Goal: Task Accomplishment & Management: Use online tool/utility

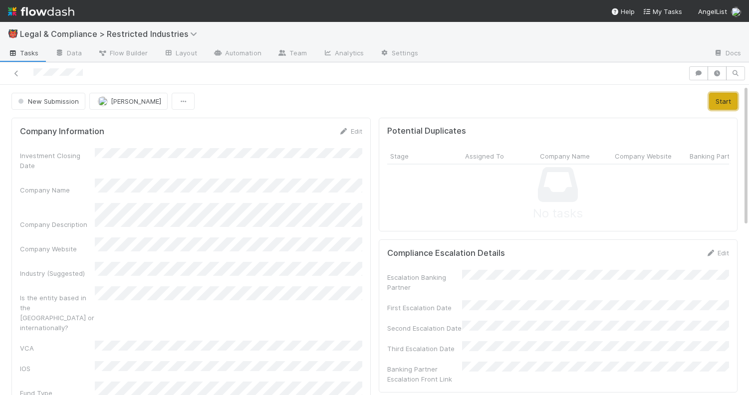
click at [722, 96] on button "Start" at bounding box center [723, 101] width 28 height 17
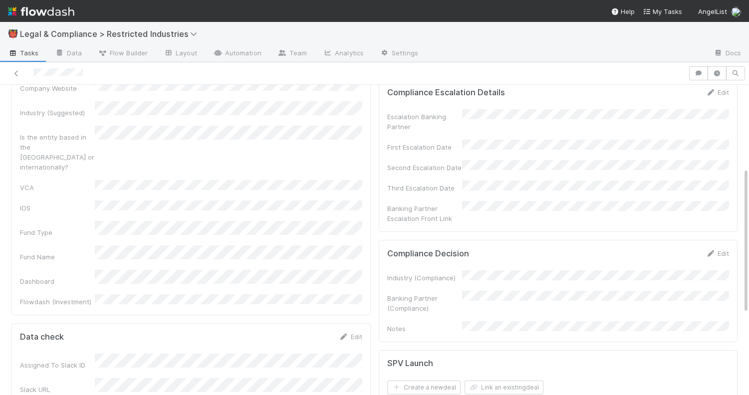
scroll to position [138, 0]
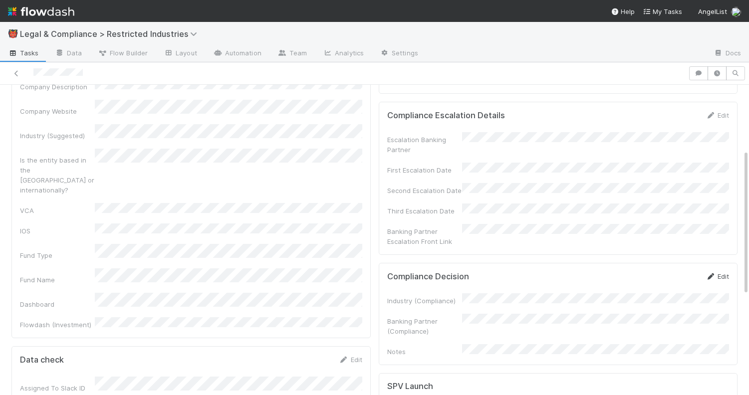
click at [713, 273] on icon at bounding box center [710, 276] width 10 height 6
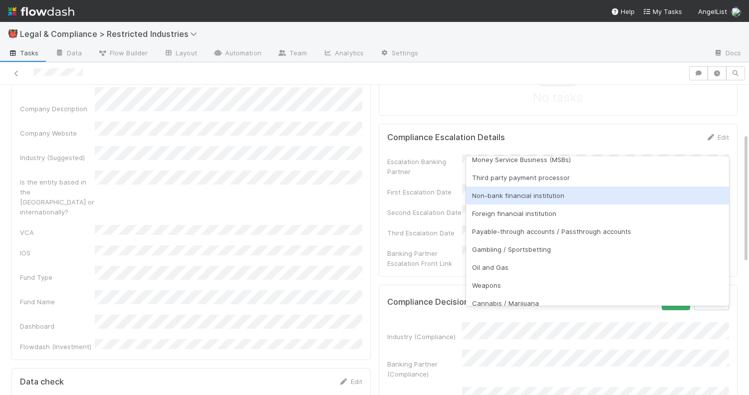
scroll to position [124, 0]
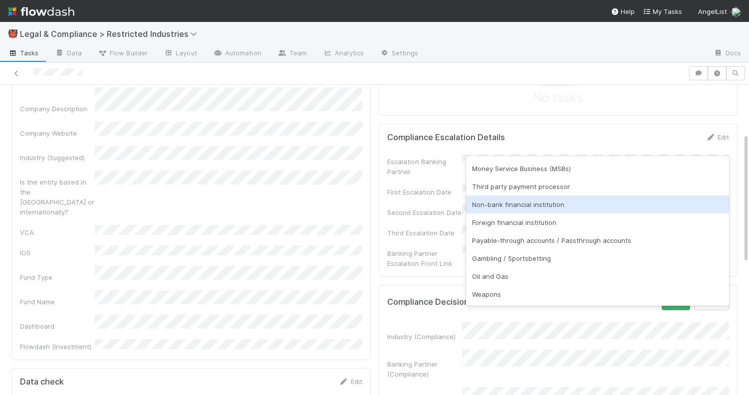
click at [526, 204] on div "Non-bank financial institution" at bounding box center [597, 205] width 263 height 18
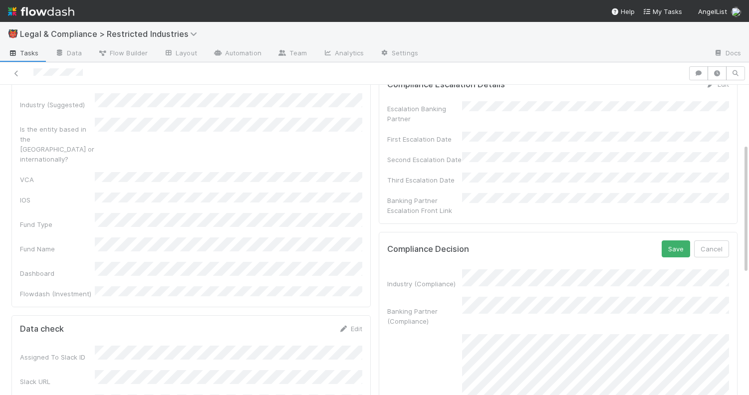
scroll to position [172, 0]
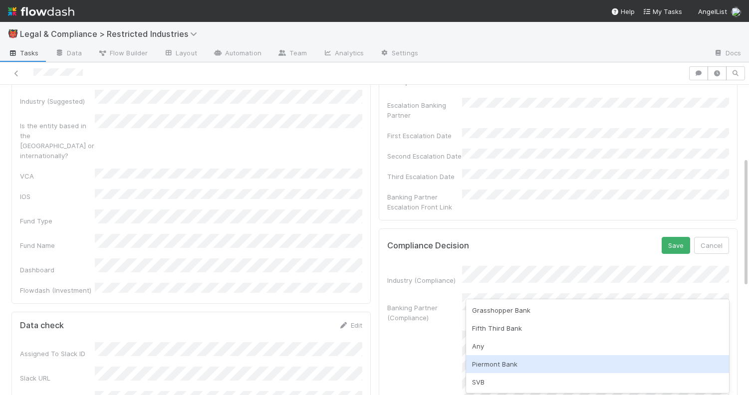
click at [520, 364] on div "Piermont Bank" at bounding box center [597, 364] width 263 height 18
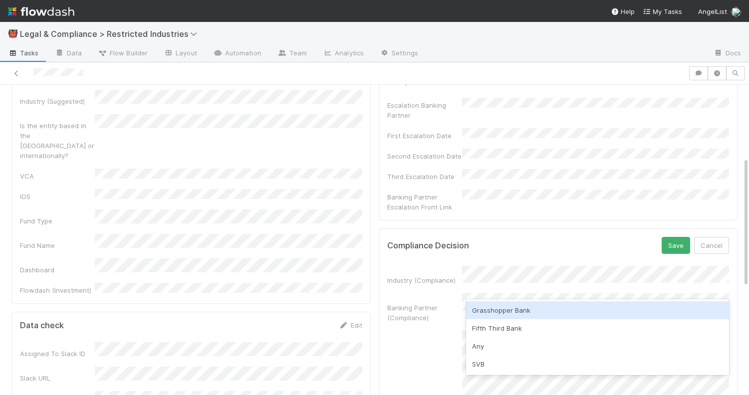
click at [532, 310] on div "Grasshopper Bank" at bounding box center [597, 310] width 263 height 18
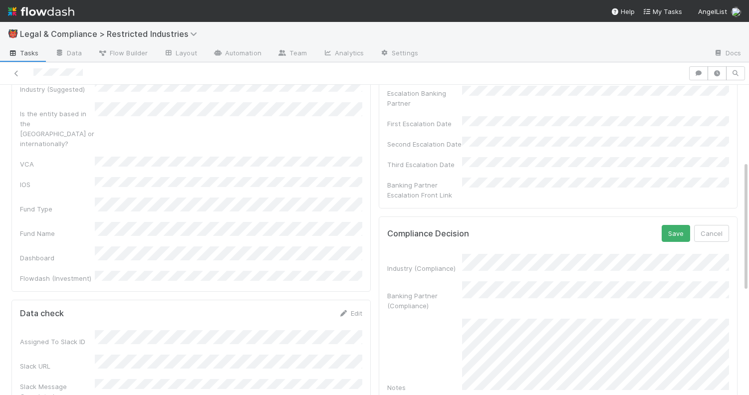
scroll to position [191, 0]
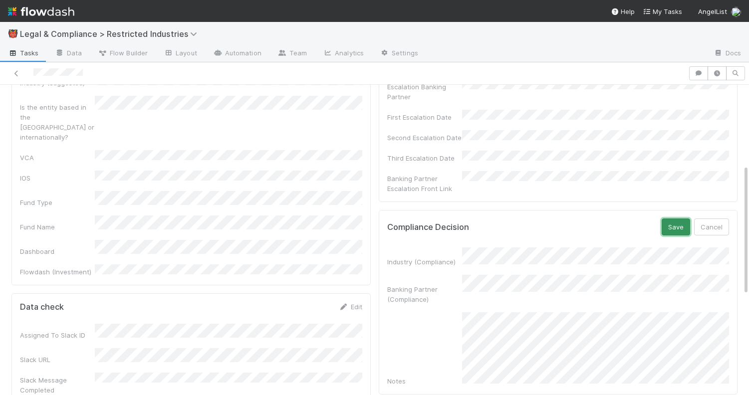
click at [679, 219] on button "Save" at bounding box center [676, 227] width 28 height 17
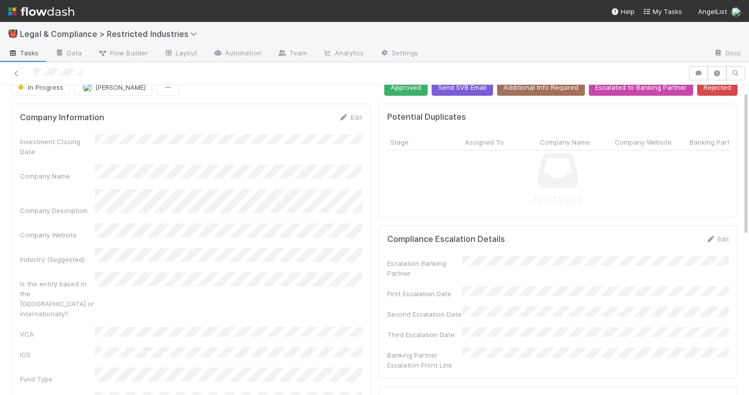
scroll to position [0, 0]
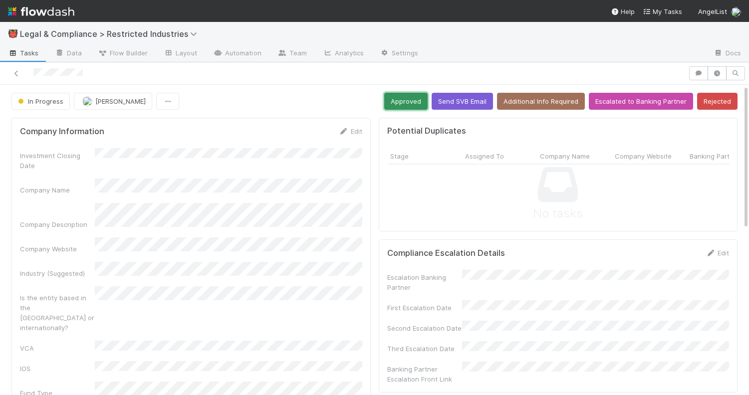
click at [407, 100] on button "Approved" at bounding box center [405, 101] width 43 height 17
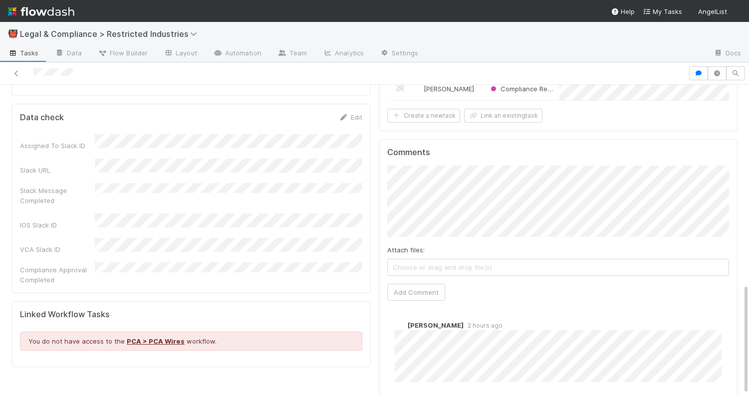
scroll to position [558, 0]
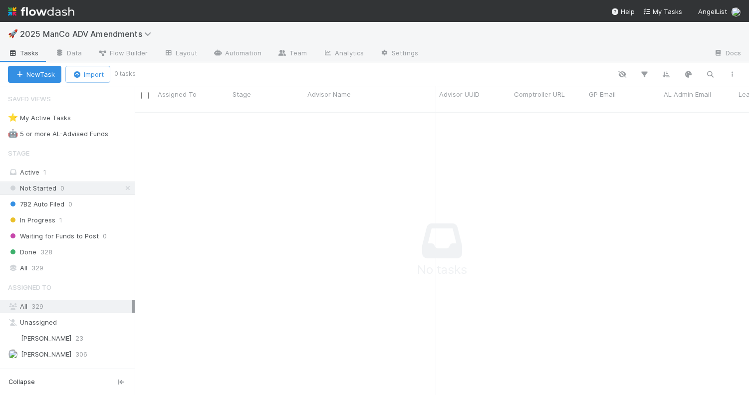
scroll to position [291, 614]
click at [52, 270] on div "All 329" at bounding box center [70, 268] width 124 height 12
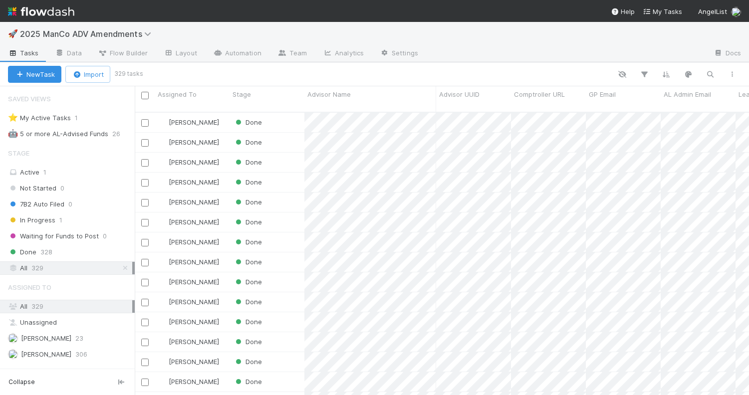
scroll to position [291, 614]
click at [287, 235] on div "Done" at bounding box center [266, 241] width 75 height 19
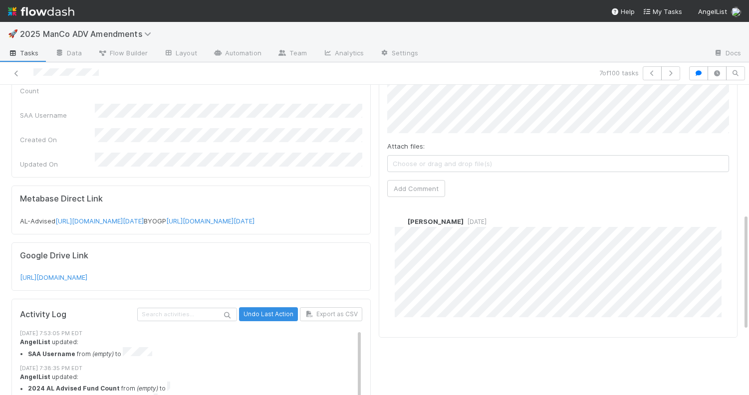
scroll to position [325, 0]
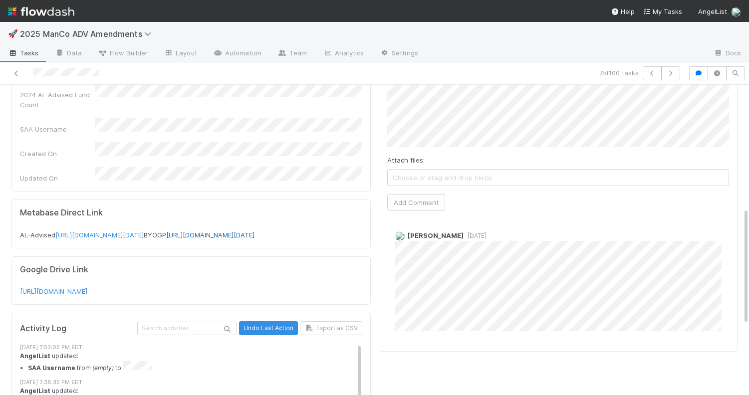
click at [166, 239] on link "https://metabase.internal.angellist.com/question/19762-form-adv-query-byogp?as_…" at bounding box center [210, 235] width 88 height 8
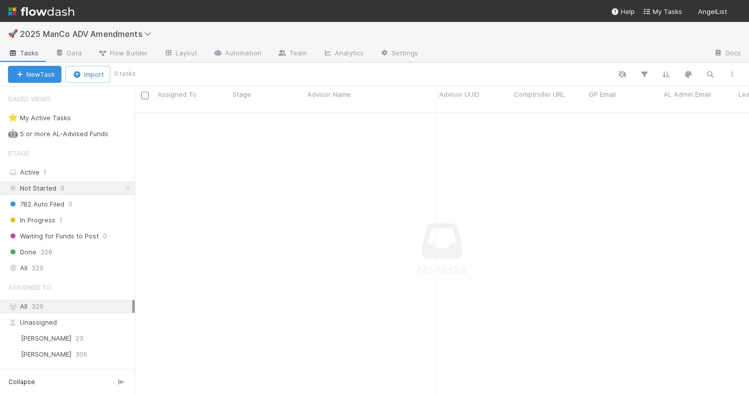
scroll to position [291, 614]
click at [83, 267] on div "All 329" at bounding box center [70, 268] width 124 height 12
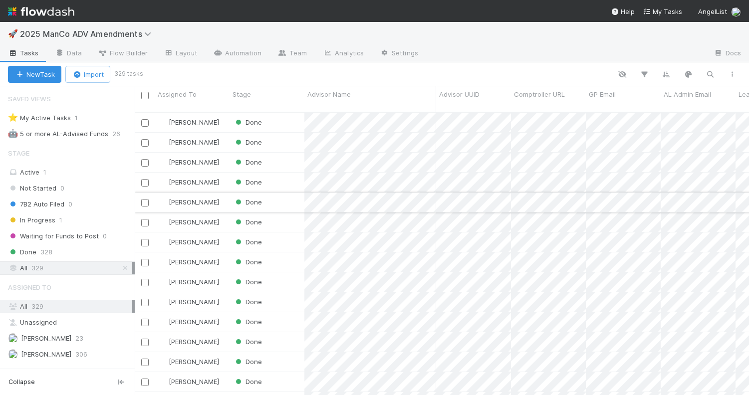
scroll to position [291, 614]
click at [276, 213] on div "Done" at bounding box center [266, 222] width 75 height 19
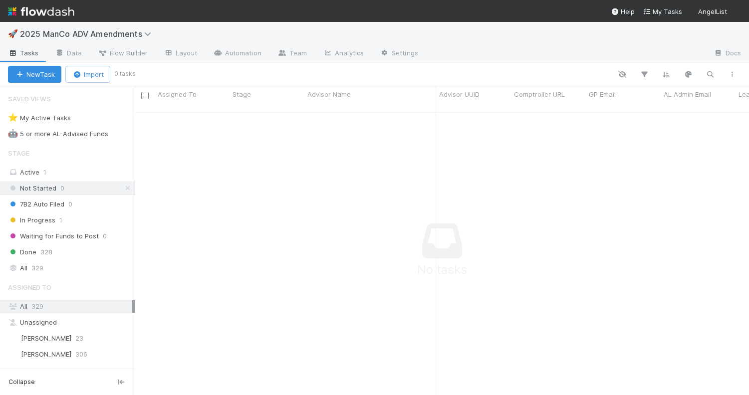
scroll to position [291, 614]
click at [77, 269] on div "All 329" at bounding box center [70, 268] width 124 height 12
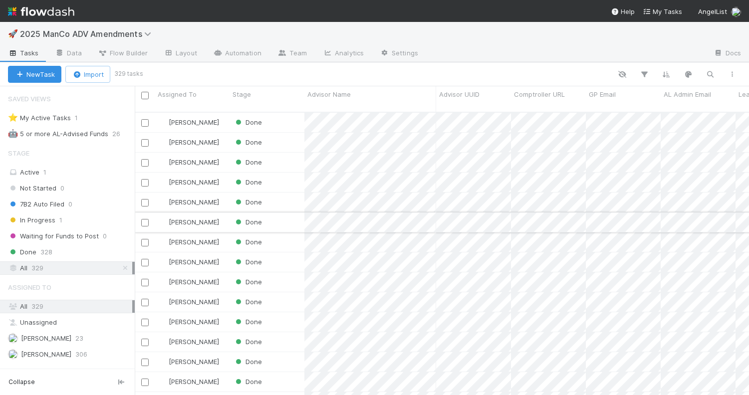
scroll to position [291, 614]
click at [287, 214] on div "Done" at bounding box center [266, 222] width 75 height 19
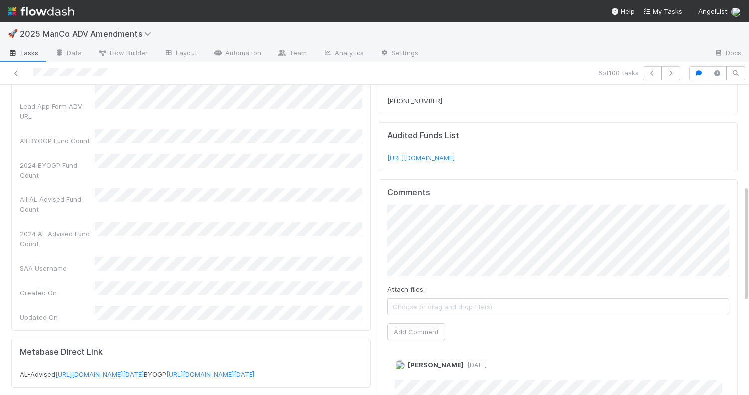
scroll to position [382, 0]
